Goal: Information Seeking & Learning: Learn about a topic

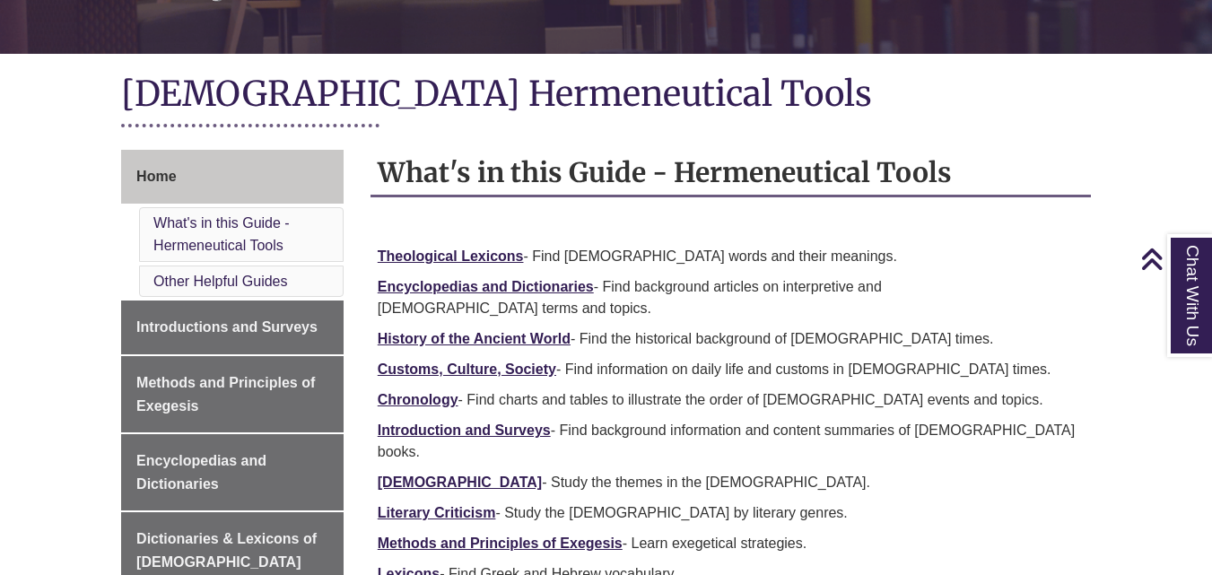
scroll to position [354, 0]
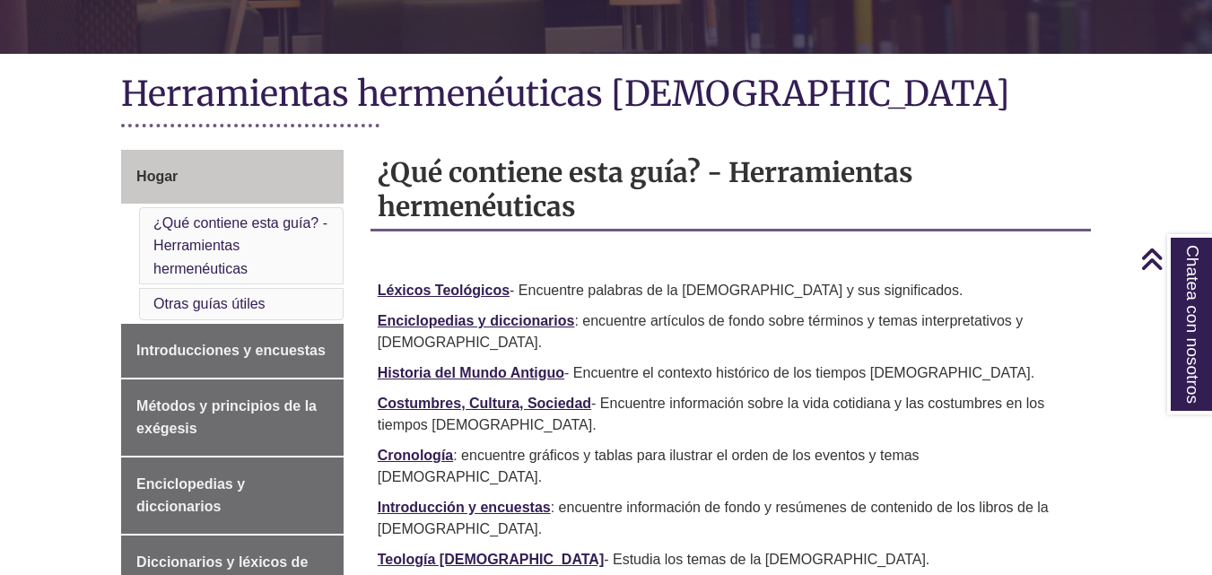
click at [1079, 156] on h2 "¿Qué contiene esta guía? - Herramientas hermenéuticas" at bounding box center [731, 191] width 721 height 82
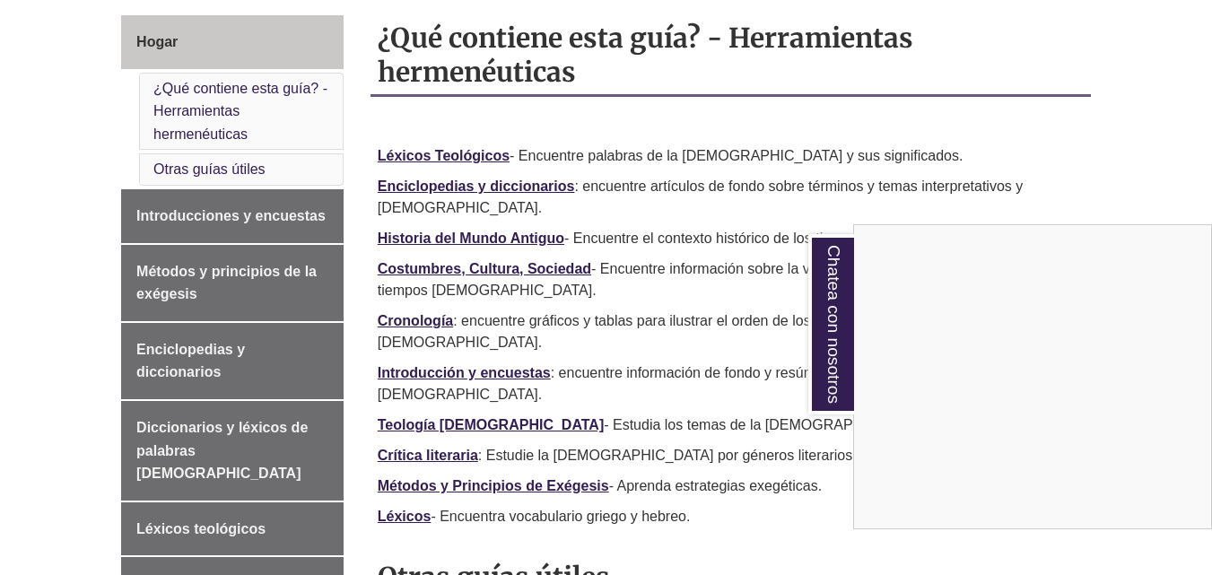
scroll to position [502, 0]
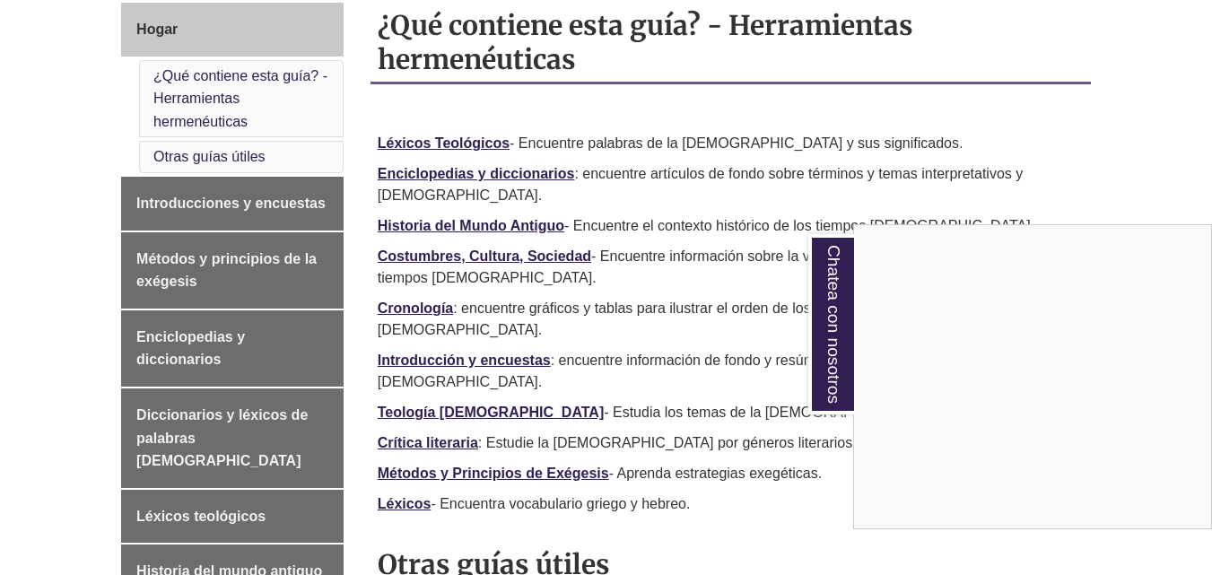
click at [1140, 87] on div "Chatea con nosotros" at bounding box center [606, 287] width 1212 height 575
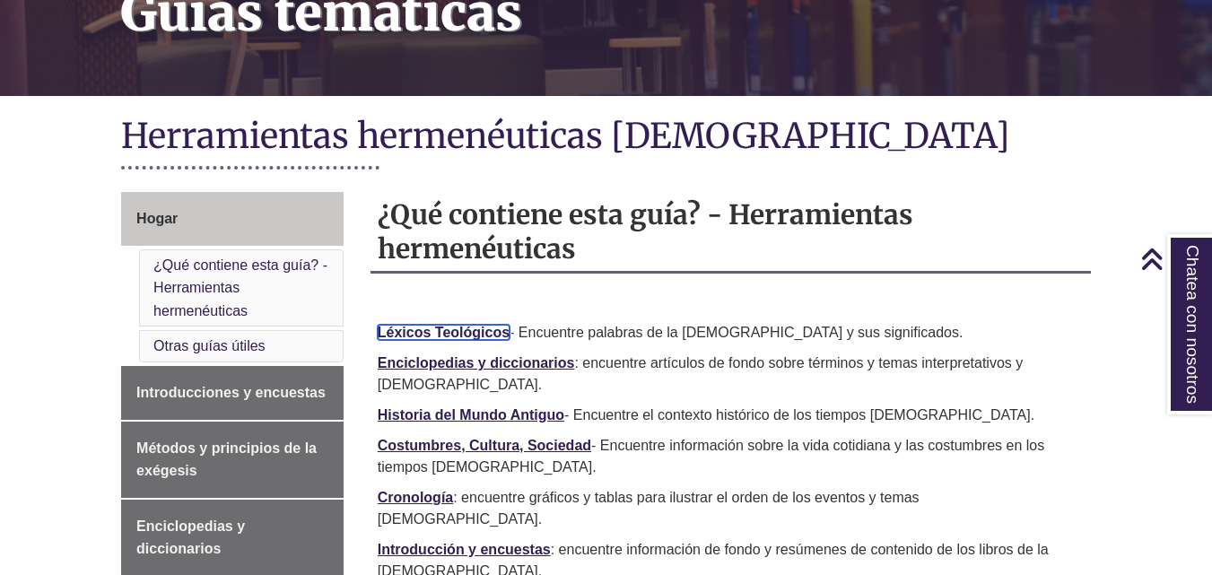
scroll to position [245, 0]
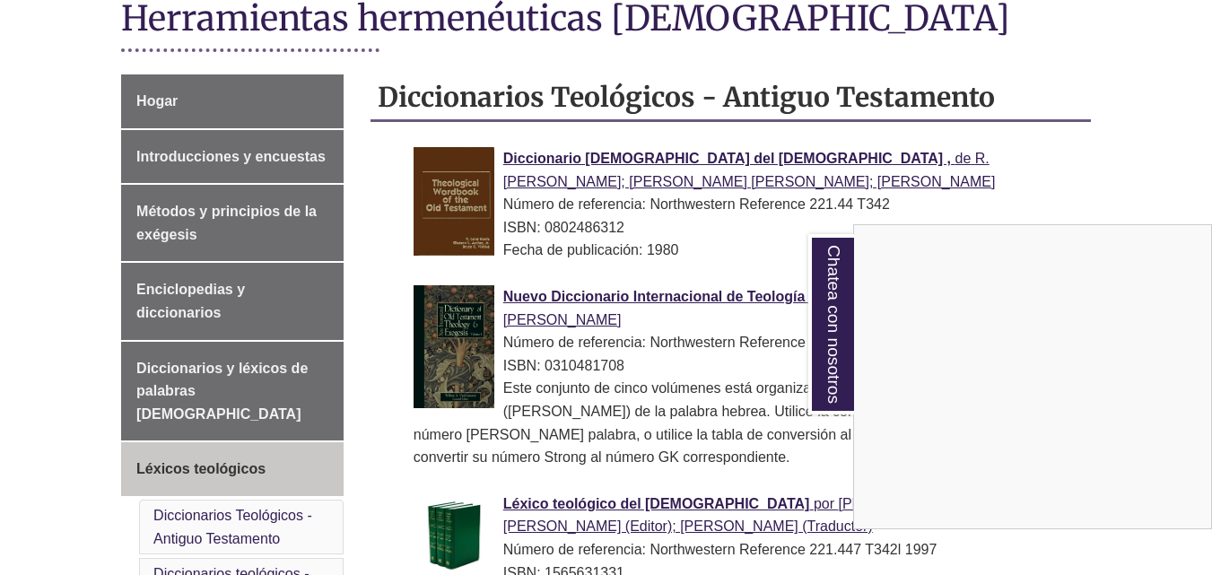
scroll to position [418, 0]
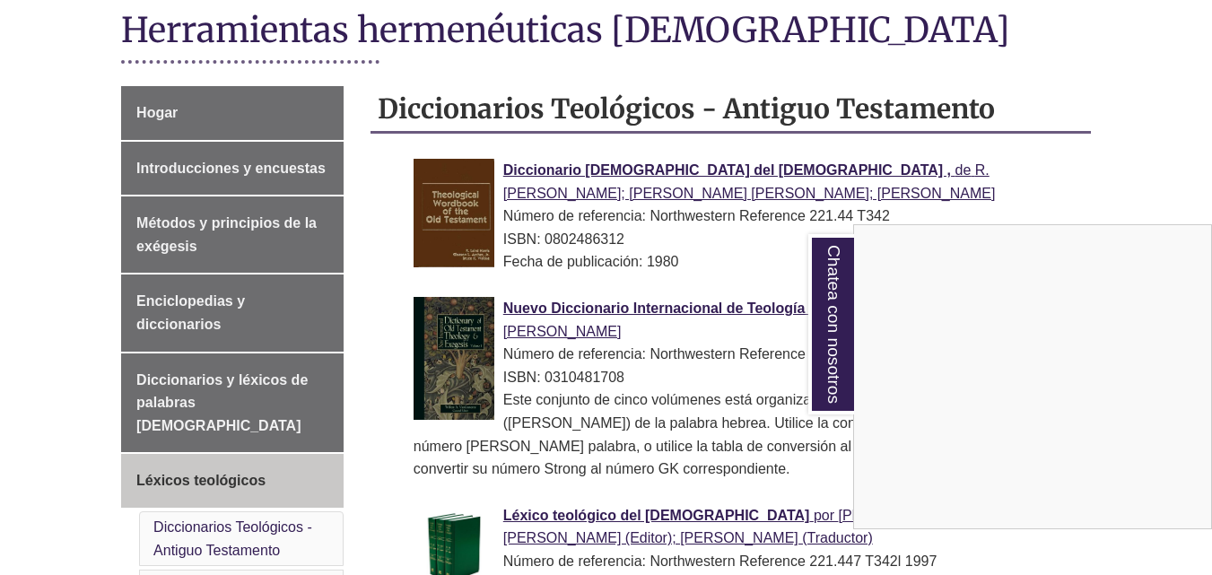
click at [695, 257] on div "Chatea con nosotros" at bounding box center [606, 287] width 1212 height 575
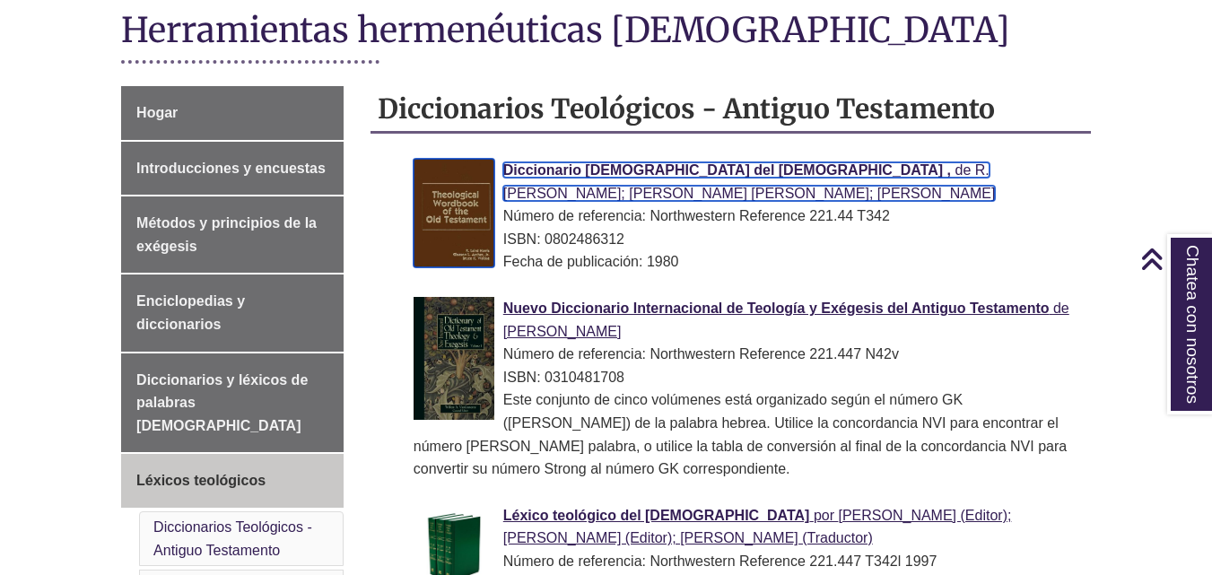
click at [688, 171] on font "Diccionario teológico del Antiguo Testamento ," at bounding box center [727, 169] width 448 height 15
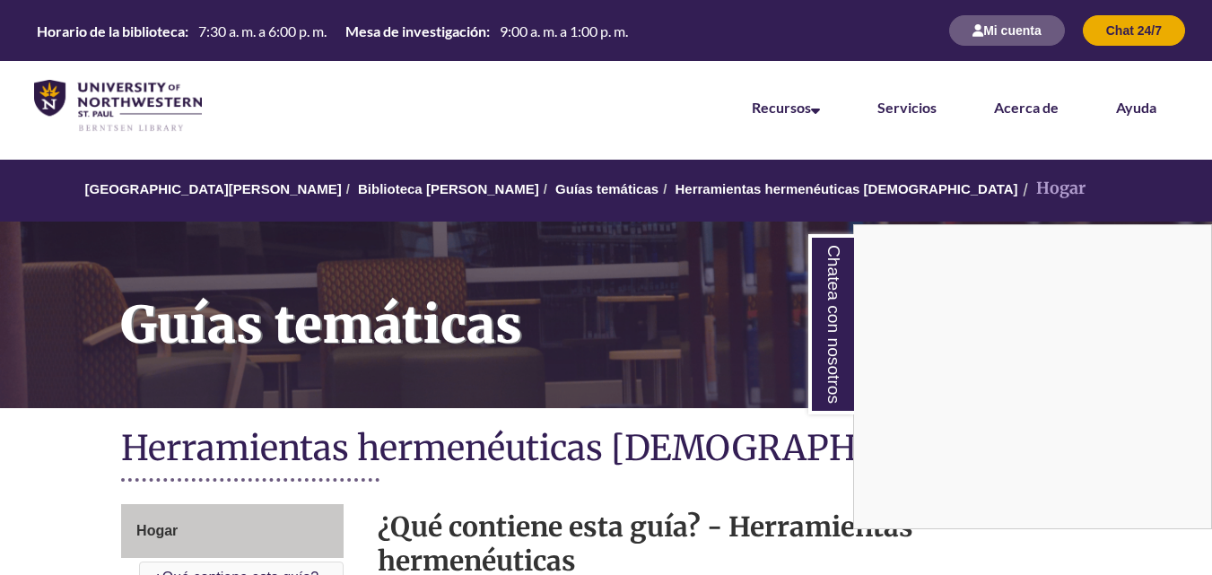
click at [476, 115] on nav "Recursos Encuentre recursos Búsqueda en la biblioteca Bases de datos y artículo…" at bounding box center [606, 106] width 1212 height 90
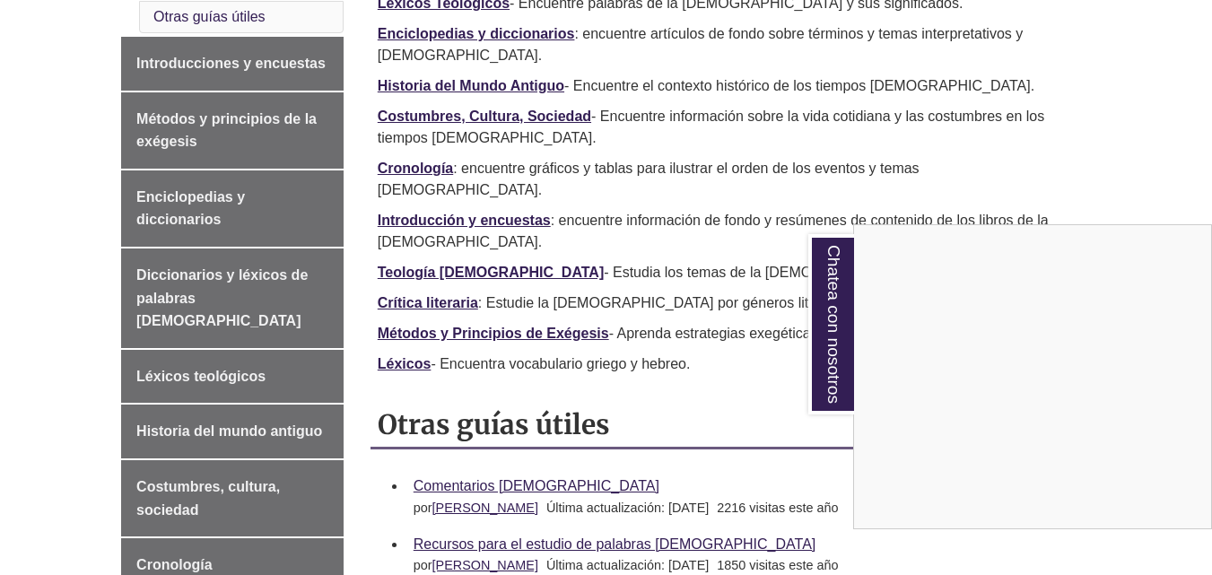
scroll to position [637, 0]
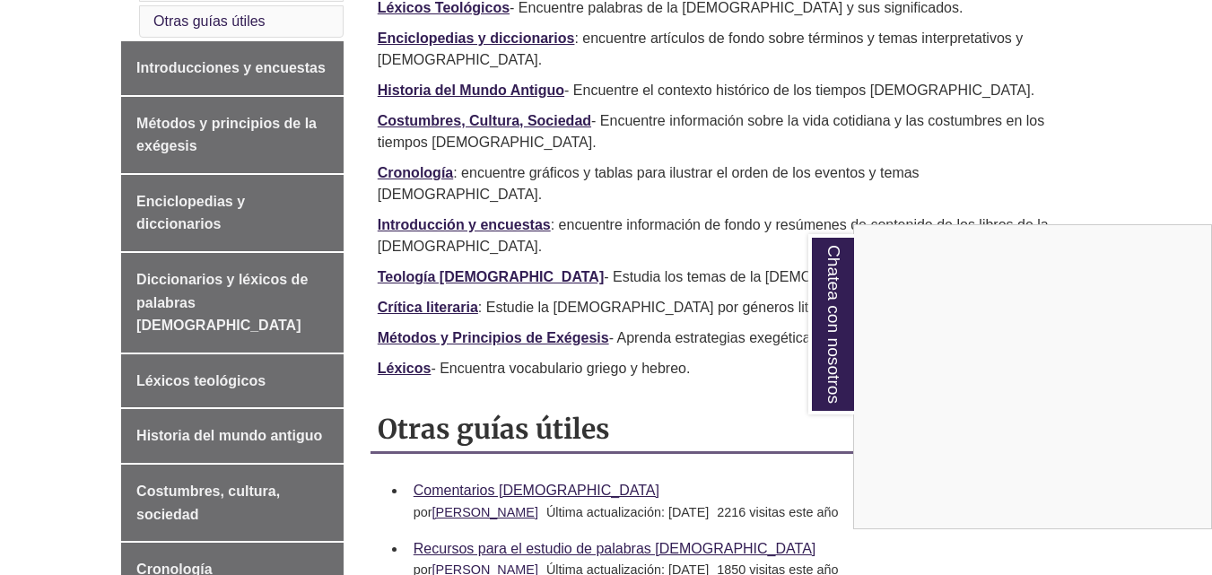
click at [1092, 92] on div "Chatea con nosotros" at bounding box center [606, 287] width 1212 height 575
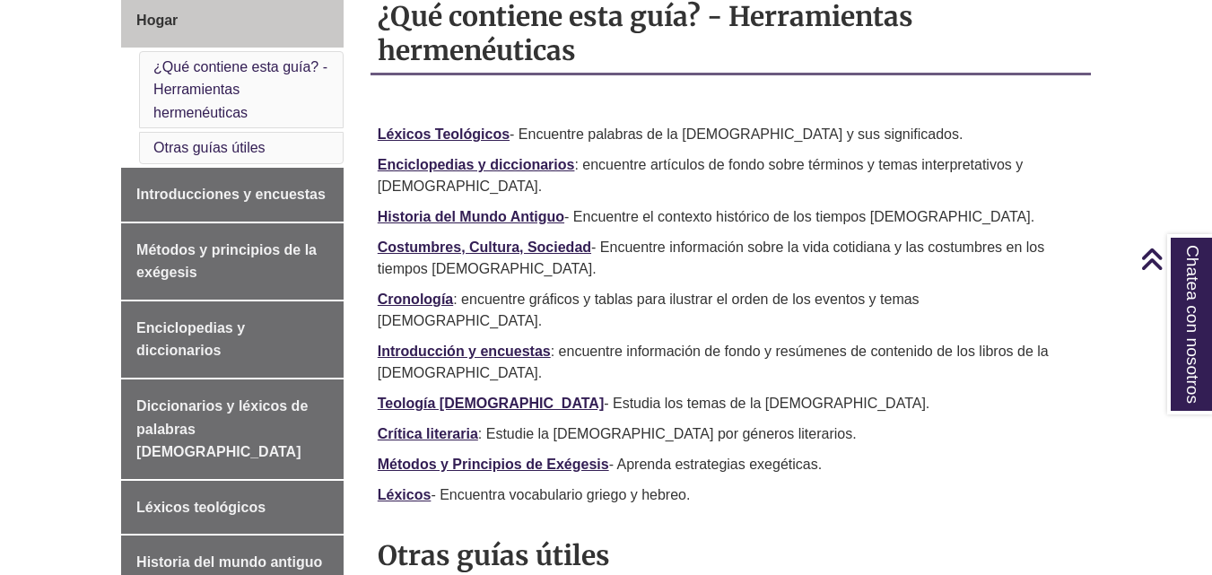
scroll to position [485, 0]
